Goal: Task Accomplishment & Management: Use online tool/utility

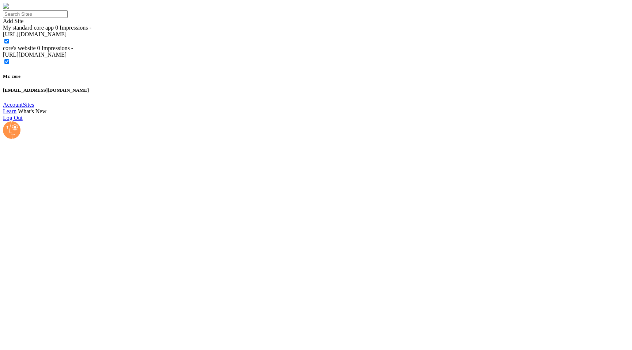
click at [36, 51] on span "core's website" at bounding box center [19, 48] width 33 height 6
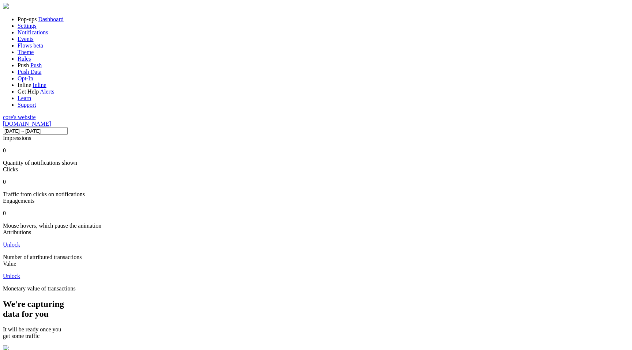
click at [56, 22] on link "Dashboard" at bounding box center [50, 19] width 25 height 6
click at [38, 22] on link "Dashboard" at bounding box center [50, 19] width 25 height 6
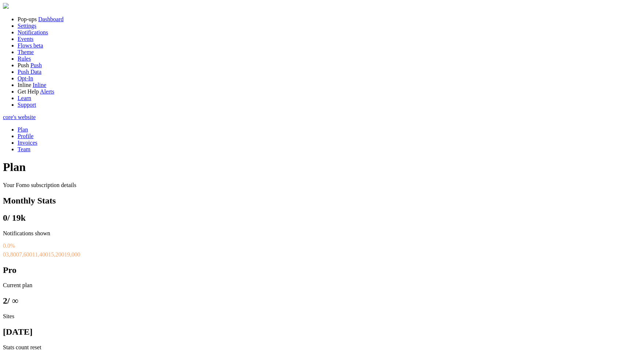
click at [51, 22] on link "Dashboard" at bounding box center [50, 19] width 25 height 6
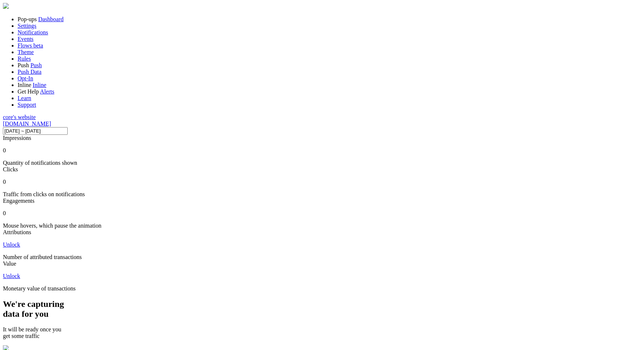
click at [43, 35] on span "Notifications" at bounding box center [33, 32] width 31 height 6
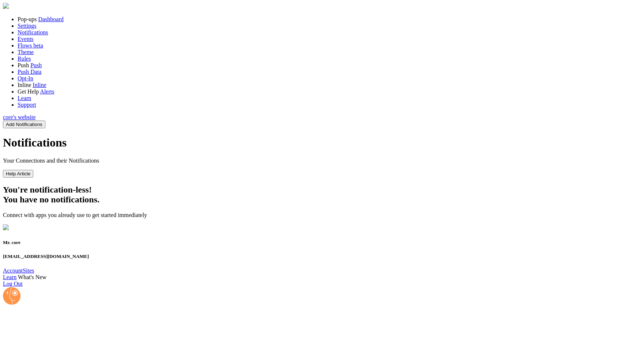
click at [36, 120] on span "core's website" at bounding box center [19, 117] width 33 height 6
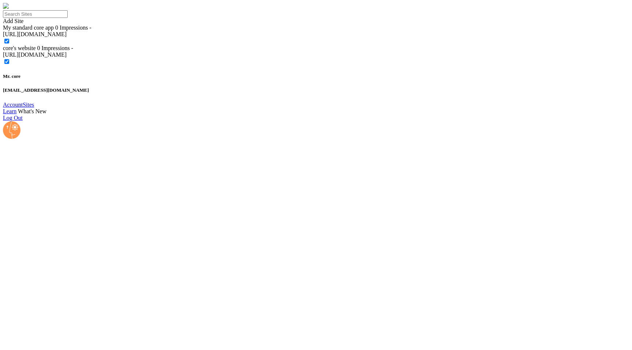
click at [54, 31] on span "My standard core app" at bounding box center [28, 28] width 51 height 6
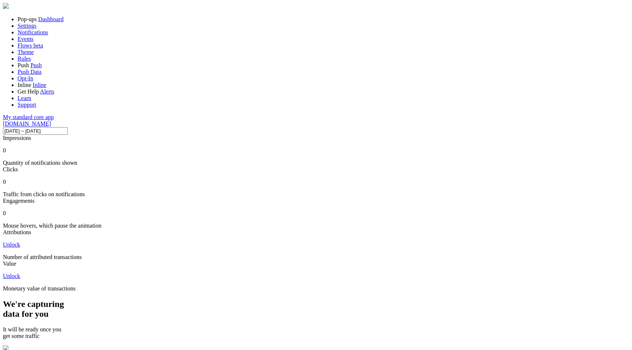
click at [40, 35] on span "Notifications" at bounding box center [33, 32] width 31 height 6
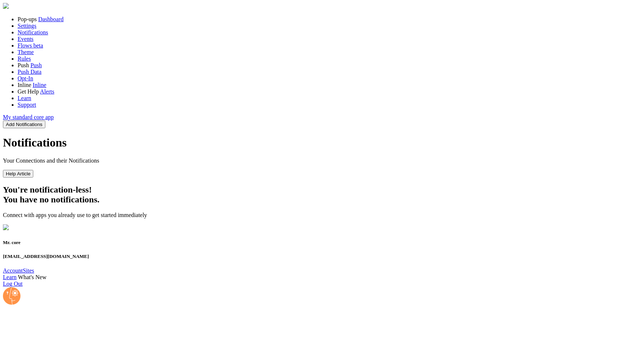
click at [223, 232] on div "Notifications Your Connections and their Notifications Help Article You're noti…" at bounding box center [316, 183] width 626 height 95
click at [48, 35] on link "Notifications" at bounding box center [33, 32] width 31 height 6
click at [46, 35] on span "Notifications" at bounding box center [33, 32] width 31 height 6
click at [45, 121] on button "Add Notifications" at bounding box center [24, 125] width 42 height 8
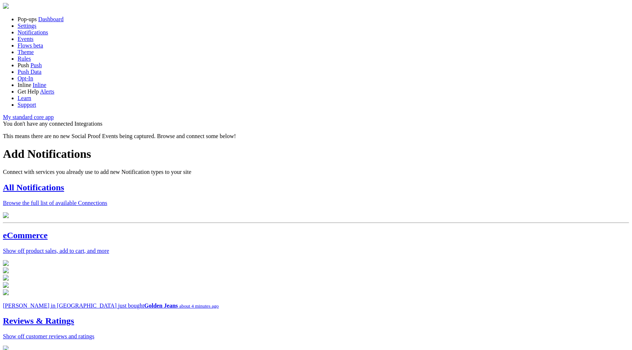
click at [295, 213] on div at bounding box center [316, 216] width 626 height 7
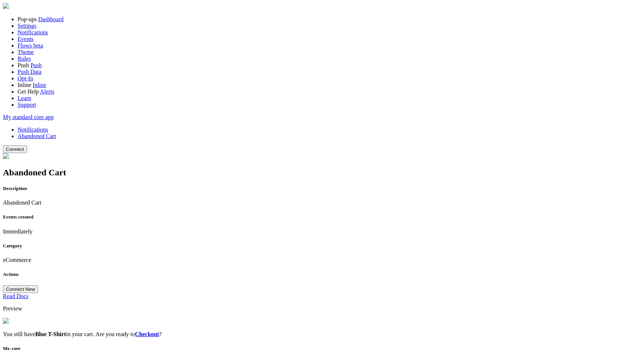
click at [159, 331] on link "Checkout" at bounding box center [147, 334] width 24 height 6
click at [27, 146] on button "Connect" at bounding box center [15, 150] width 24 height 8
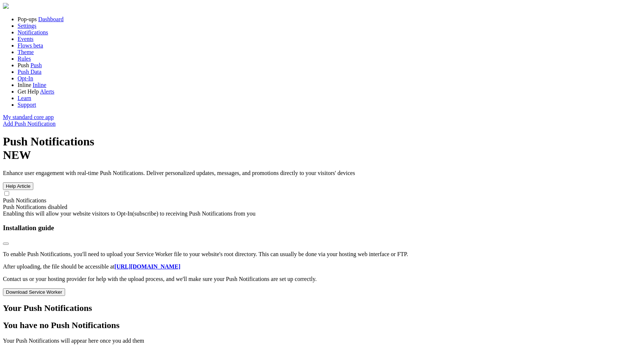
scroll to position [46, 0]
click at [56, 121] on link "Add Push Notification" at bounding box center [29, 124] width 53 height 6
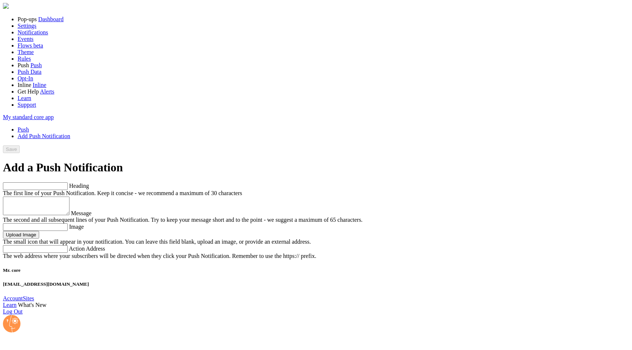
click at [44, 35] on link "Notifications" at bounding box center [33, 32] width 31 height 6
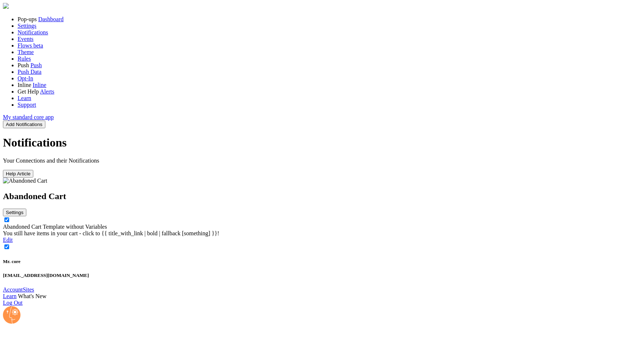
click at [107, 224] on link "Abandoned Cart Template without Variables" at bounding box center [55, 227] width 104 height 6
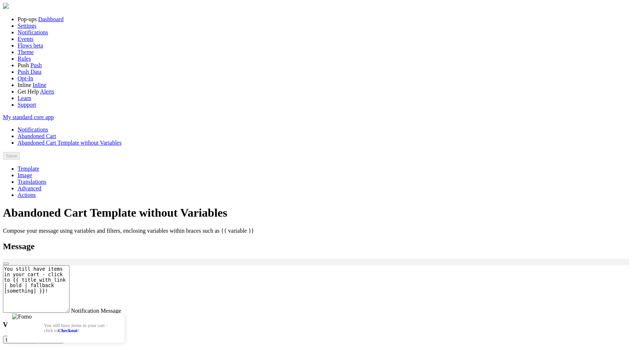
scroll to position [90, 0]
click at [608, 152] on div "Save" at bounding box center [316, 156] width 626 height 8
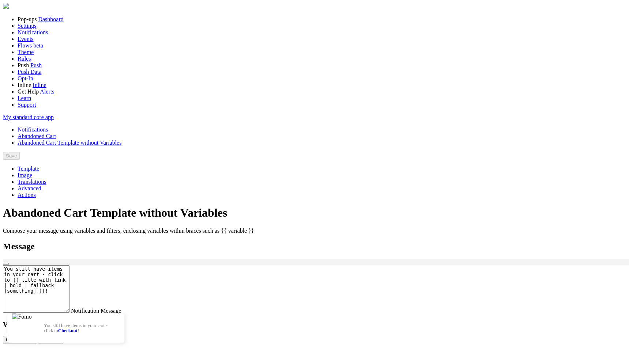
click at [38, 22] on span "Dashboard" at bounding box center [50, 19] width 25 height 6
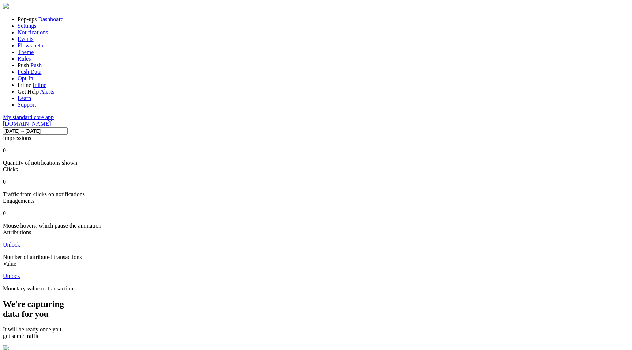
click at [51, 121] on span "www.core-app.ltd" at bounding box center [27, 124] width 48 height 6
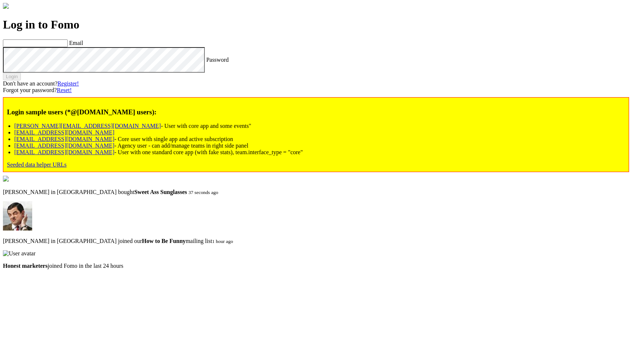
click at [94, 129] on link "[PERSON_NAME][EMAIL_ADDRESS][DOMAIN_NAME]" at bounding box center [87, 126] width 147 height 6
type input "[PERSON_NAME][EMAIL_ADDRESS][DOMAIN_NAME]"
click at [206, 63] on label "Password" at bounding box center [217, 59] width 22 height 6
click at [76, 80] on div "Login" at bounding box center [316, 77] width 626 height 8
click at [21, 80] on button "Login" at bounding box center [12, 77] width 18 height 8
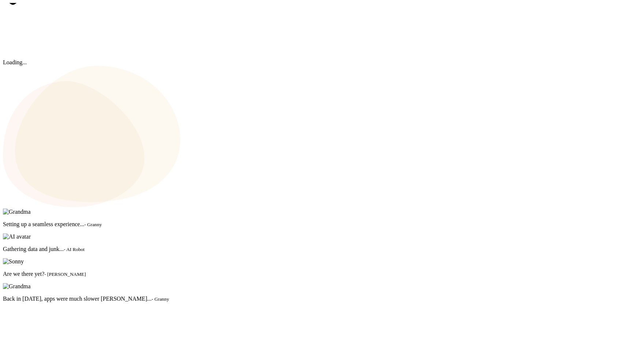
scroll to position [192, 513]
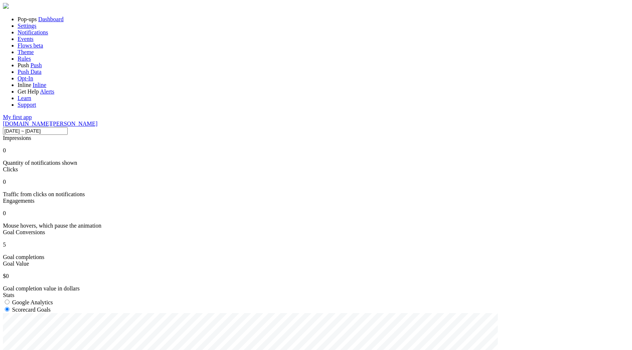
click at [48, 35] on link "Notifications" at bounding box center [33, 32] width 31 height 6
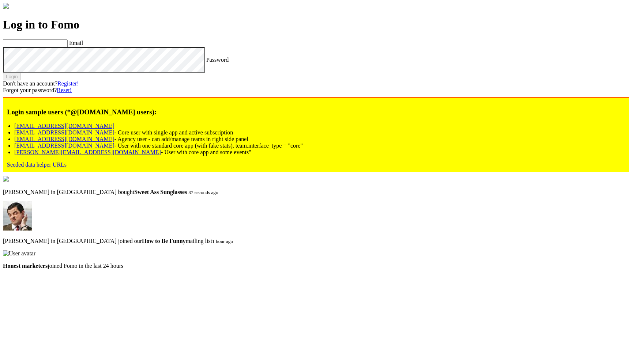
click at [90, 142] on link "[EMAIL_ADDRESS][DOMAIN_NAME]" at bounding box center [64, 139] width 100 height 6
type input "[EMAIL_ADDRESS][DOMAIN_NAME]"
click at [206, 63] on label "Password" at bounding box center [217, 59] width 22 height 6
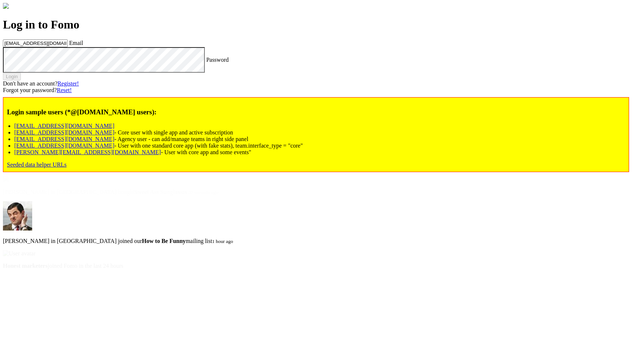
click at [103, 80] on div "Login" at bounding box center [316, 77] width 626 height 8
click at [82, 80] on div "Login" at bounding box center [316, 77] width 626 height 8
click at [21, 80] on button "Login" at bounding box center [12, 77] width 18 height 8
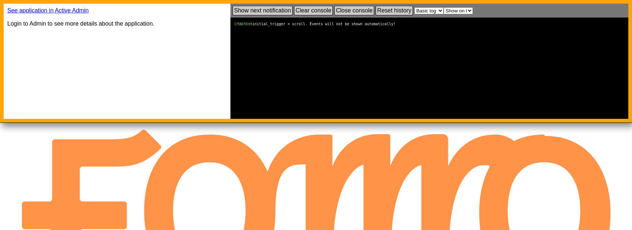
click at [276, 10] on link "Show next notification" at bounding box center [263, 11] width 60 height 10
click at [274, 10] on link "Show next notification" at bounding box center [263, 11] width 60 height 10
click at [443, 9] on select "Basic log Show animation relevant logs Show advanced logs (for devs & debugging…" at bounding box center [429, 10] width 29 height 7
click at [415, 8] on select "Basic log Show animation relevant logs Show advanced logs (for devs & debugging…" at bounding box center [429, 10] width 29 height 7
click at [427, 11] on select "Basic log Show animation relevant logs Show advanced logs (for devs & debugging…" at bounding box center [429, 10] width 29 height 7
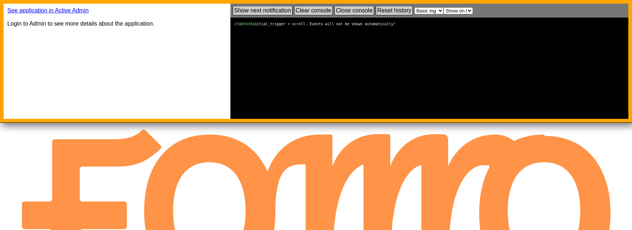
select select "4"
click at [415, 8] on select "Basic log Show animation relevant logs Show advanced logs (for devs & debugging…" at bounding box center [429, 10] width 29 height 7
click at [424, 11] on select "Basic log Show animation relevant logs Show advanced logs (for devs & debugging…" at bounding box center [429, 10] width 29 height 7
click at [426, 10] on select "Basic log Show animation relevant logs Show advanced logs (for devs & debugging…" at bounding box center [429, 10] width 29 height 7
click at [425, 14] on select "Basic log Show animation relevant logs Show advanced logs (for devs & debugging…" at bounding box center [429, 10] width 29 height 7
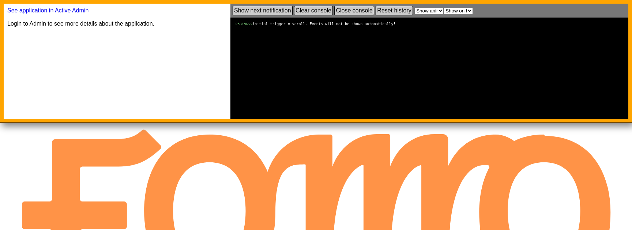
select select "7"
click at [415, 8] on select "Basic log Show animation relevant logs Show advanced logs (for devs & debugging…" at bounding box center [429, 10] width 29 height 7
click at [312, 6] on link "Clear console" at bounding box center [313, 11] width 39 height 10
click at [278, 8] on link "Show next notification" at bounding box center [263, 11] width 60 height 10
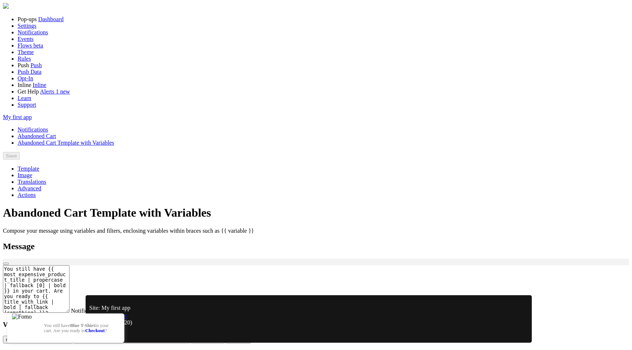
click at [70, 337] on div "Site: My first app Preview Widget Create events (20) Create alert Close Open" at bounding box center [308, 319] width 647 height 62
click at [15, 342] on div "Site: My first app Preview Widget Create events (20) Create alert Close Open" at bounding box center [308, 319] width 647 height 62
click at [45, 22] on span "Dashboard" at bounding box center [50, 19] width 25 height 6
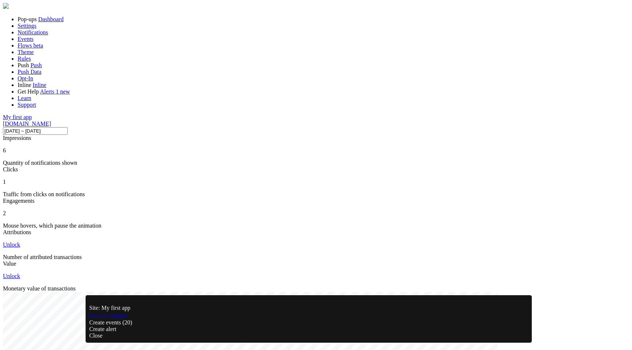
scroll to position [192, 513]
click at [16, 334] on div "Site: My first app Preview Widget Create events (20) Create alert Close Open" at bounding box center [308, 319] width 647 height 62
click at [70, 338] on div "Site: My first app Preview Widget Create events (20) Create alert Close Open" at bounding box center [308, 319] width 647 height 62
click at [11, 332] on div "Site: My first app Preview Widget Create events (20) Create alert Close Open" at bounding box center [308, 319] width 647 height 62
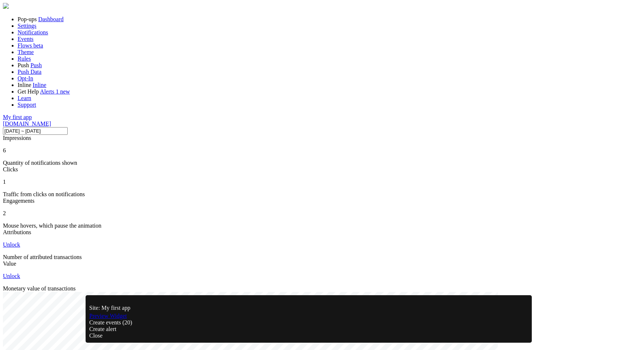
click at [12, 344] on div "Site: My first app Preview Widget Create events (20) Create alert Close Open" at bounding box center [308, 319] width 647 height 62
click at [236, 332] on div "Create alert" at bounding box center [308, 329] width 439 height 7
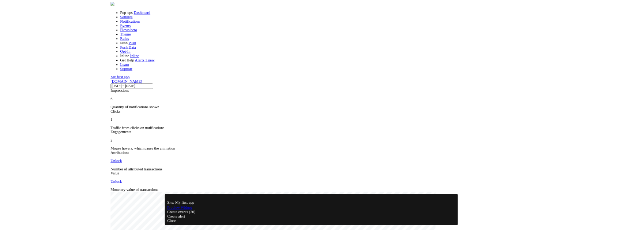
scroll to position [78, 0]
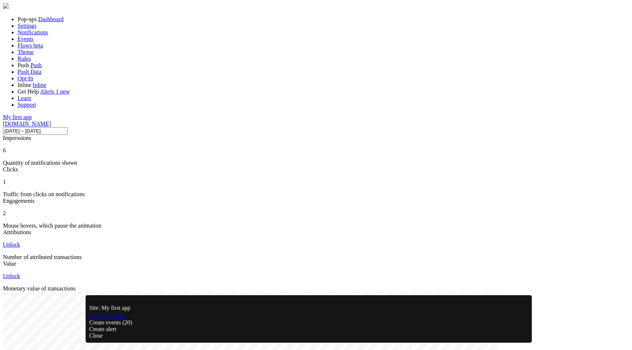
click at [121, 319] on link "Preview Widget" at bounding box center [108, 316] width 38 height 6
click at [105, 319] on link "Preview Widget" at bounding box center [108, 316] width 38 height 6
click at [173, 326] on div "Create events (20)" at bounding box center [308, 323] width 439 height 7
click at [127, 319] on link "Preview Widget" at bounding box center [108, 316] width 38 height 6
click at [29, 35] on span "Notifications" at bounding box center [33, 32] width 31 height 6
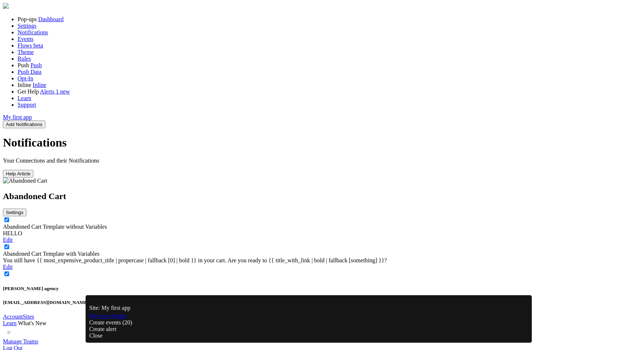
click at [107, 224] on link "Abandoned Cart Template without Variables" at bounding box center [55, 227] width 104 height 6
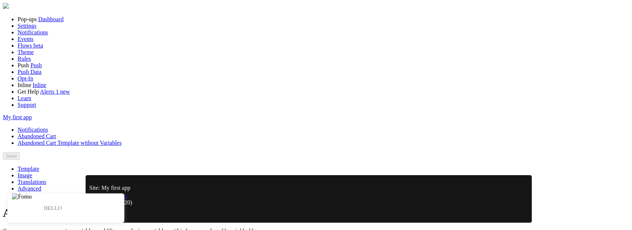
click at [38, 22] on link "Dashboard" at bounding box center [50, 19] width 25 height 6
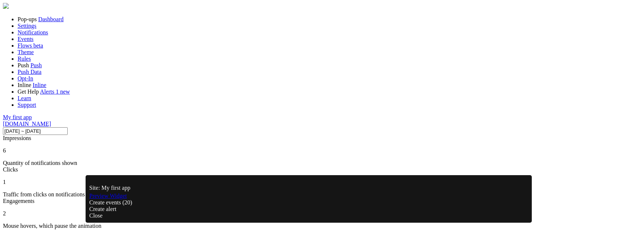
scroll to position [1, 0]
click at [123, 199] on link "Preview Widget" at bounding box center [108, 196] width 38 height 6
